Goal: Task Accomplishment & Management: Manage account settings

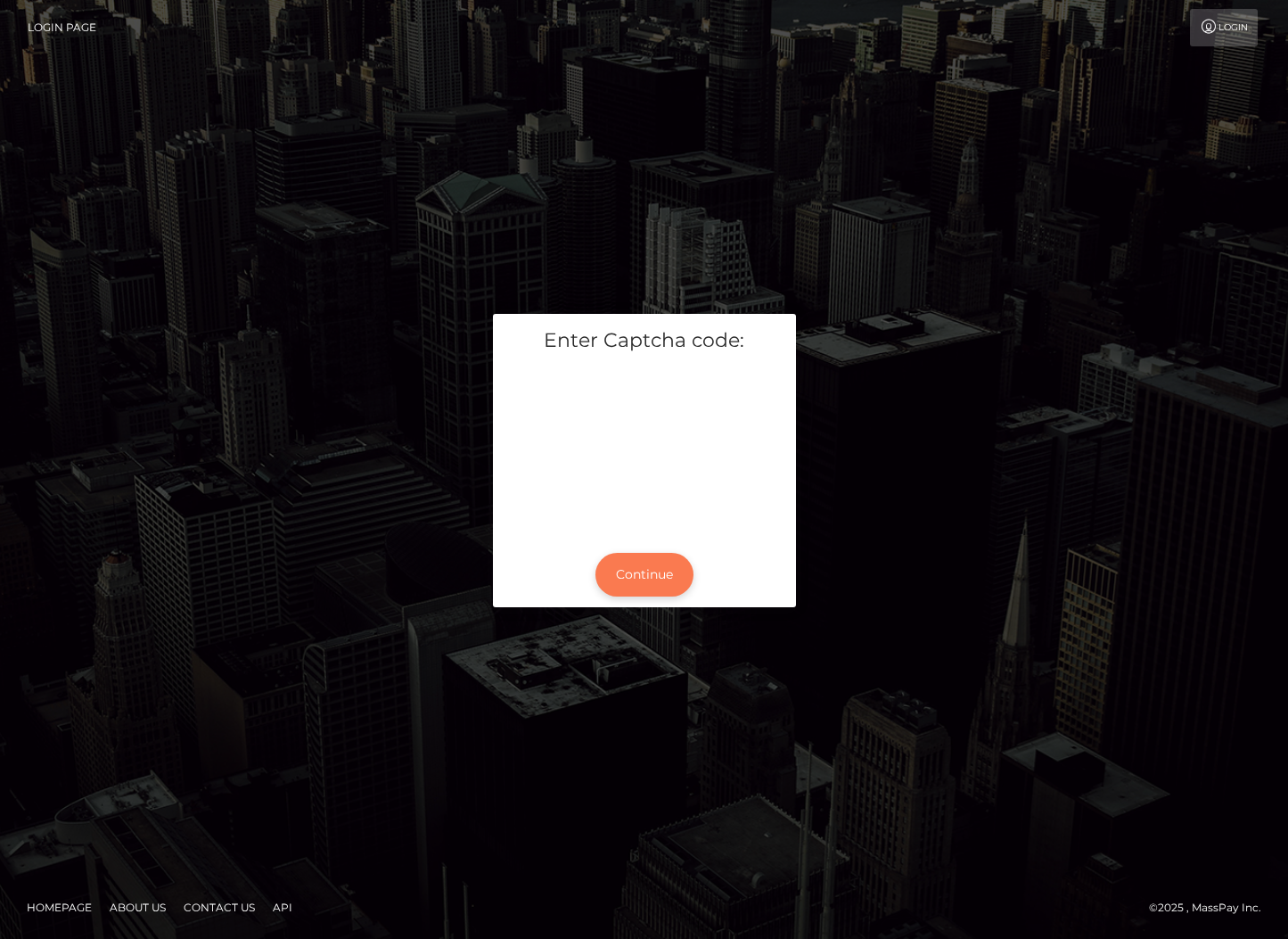
click at [611, 570] on button "Continue" at bounding box center [644, 574] width 98 height 44
